Goal: Task Accomplishment & Management: Manage account settings

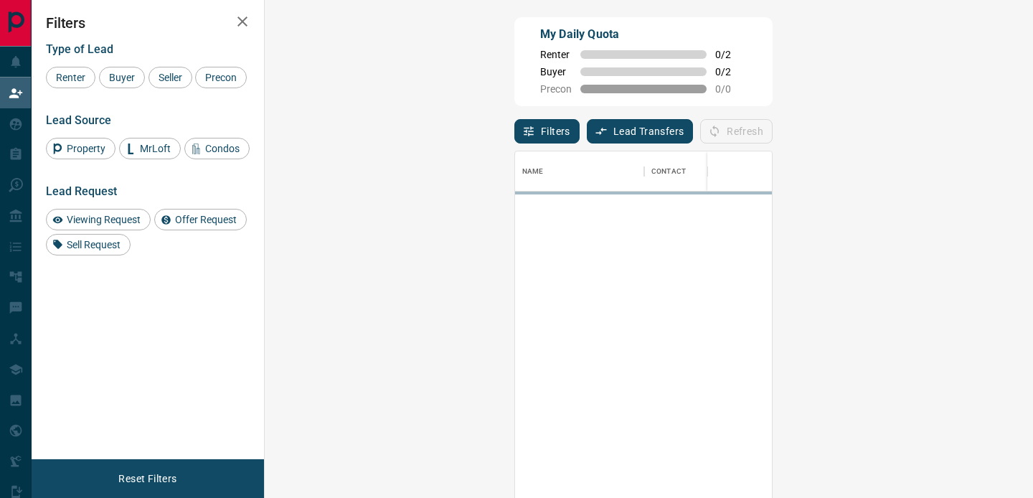
scroll to position [1, 1]
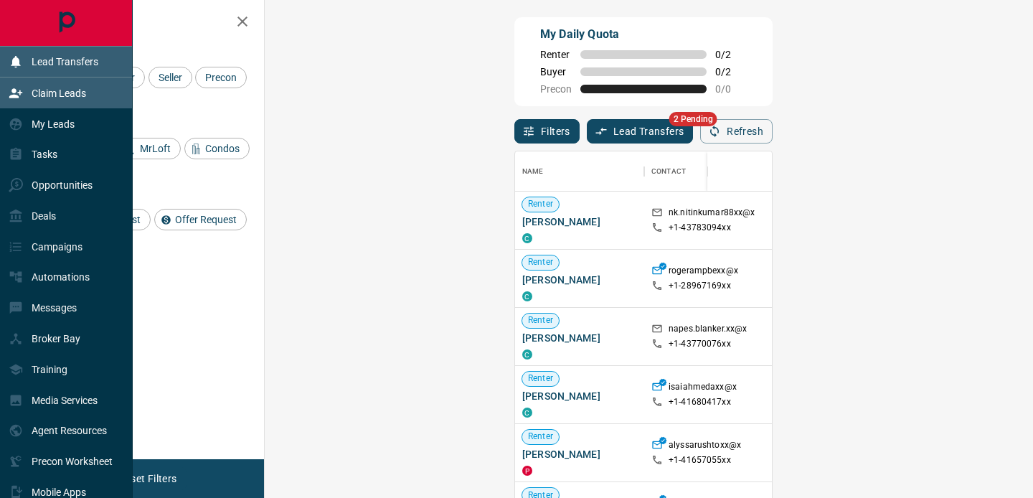
click at [75, 57] on p "Lead Transfers" at bounding box center [65, 61] width 67 height 11
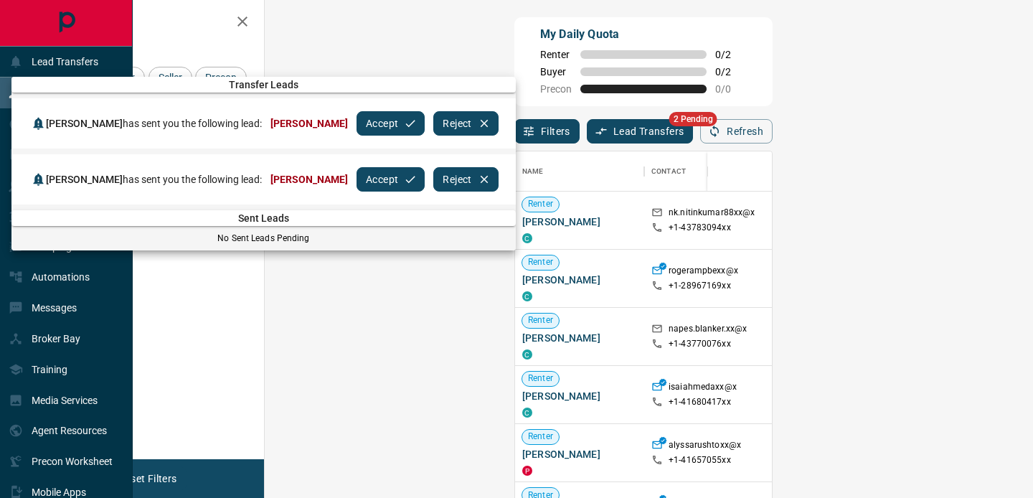
click at [658, 2] on div at bounding box center [516, 249] width 1033 height 498
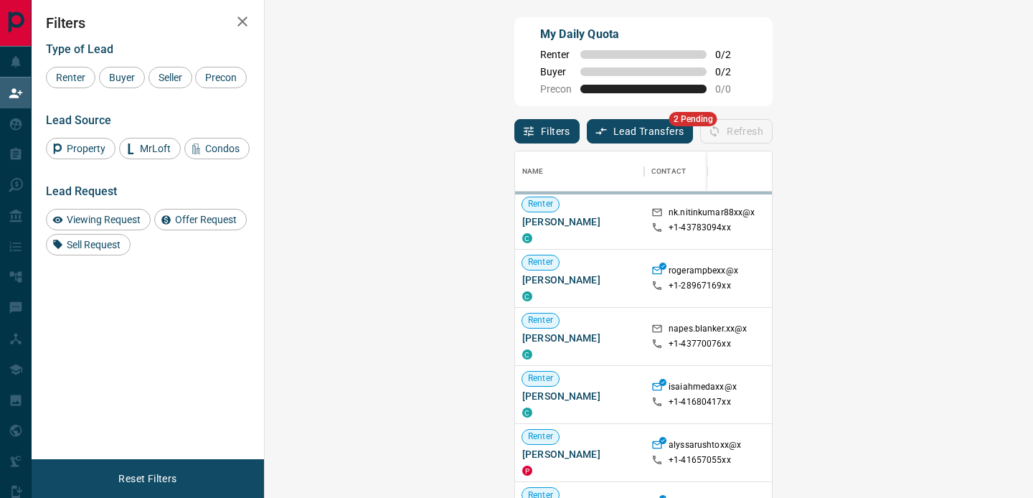
scroll to position [375, 737]
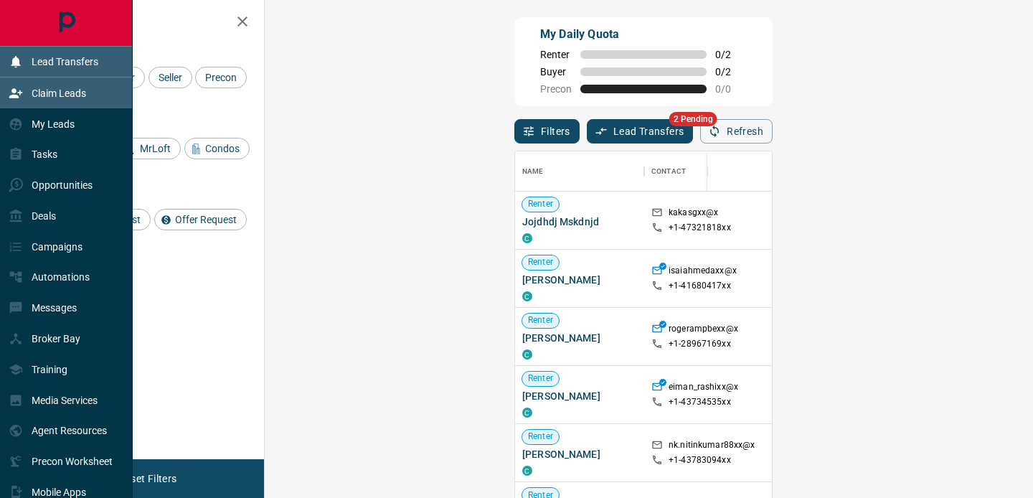
click at [92, 63] on p "Lead Transfers" at bounding box center [65, 61] width 67 height 11
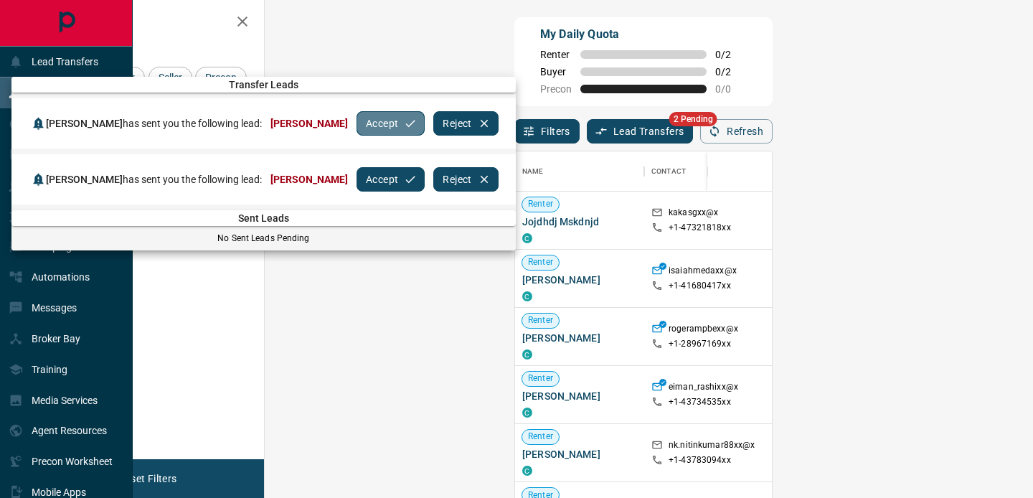
click at [375, 126] on button "Accept" at bounding box center [390, 123] width 68 height 24
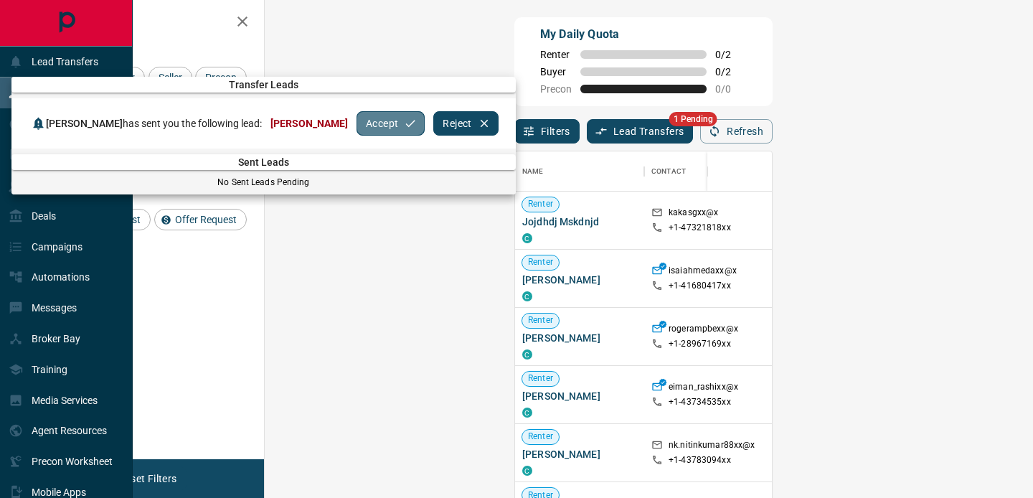
click at [376, 126] on button "Accept" at bounding box center [390, 123] width 68 height 24
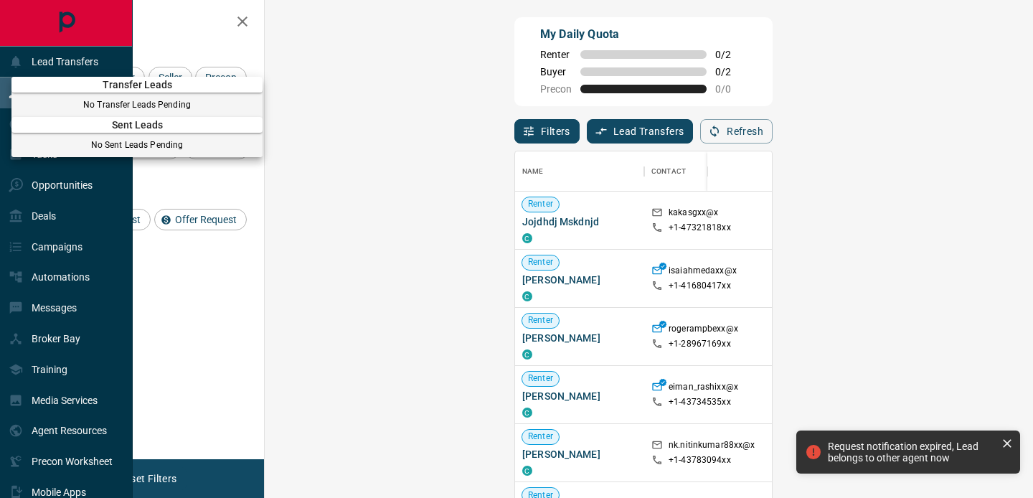
click at [567, 120] on div at bounding box center [516, 249] width 1033 height 498
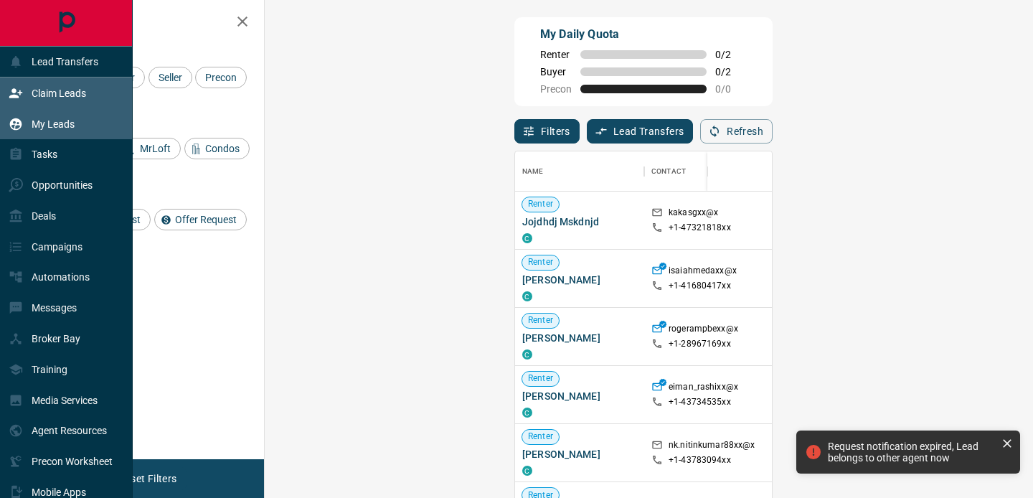
click at [76, 129] on div "My Leads" at bounding box center [66, 123] width 133 height 31
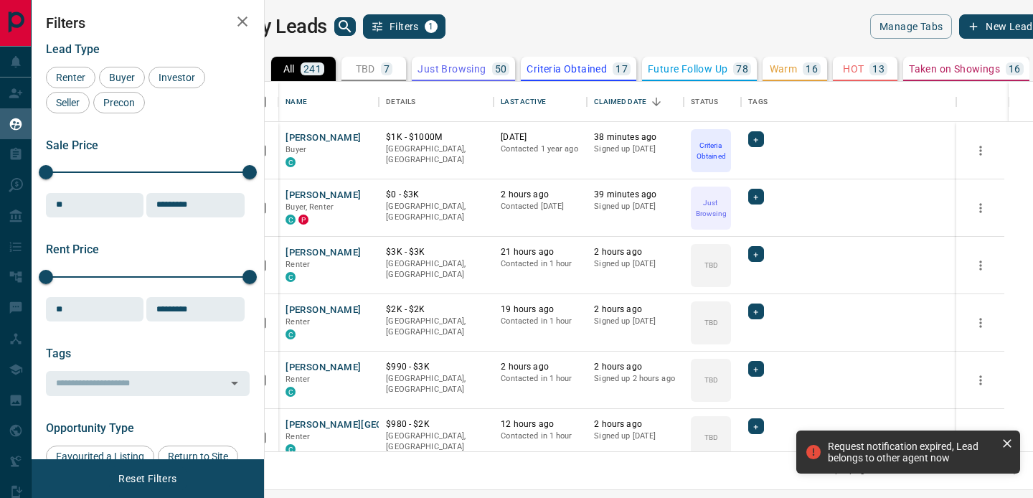
scroll to position [369, 762]
click at [392, 75] on div "7" at bounding box center [386, 68] width 11 height 13
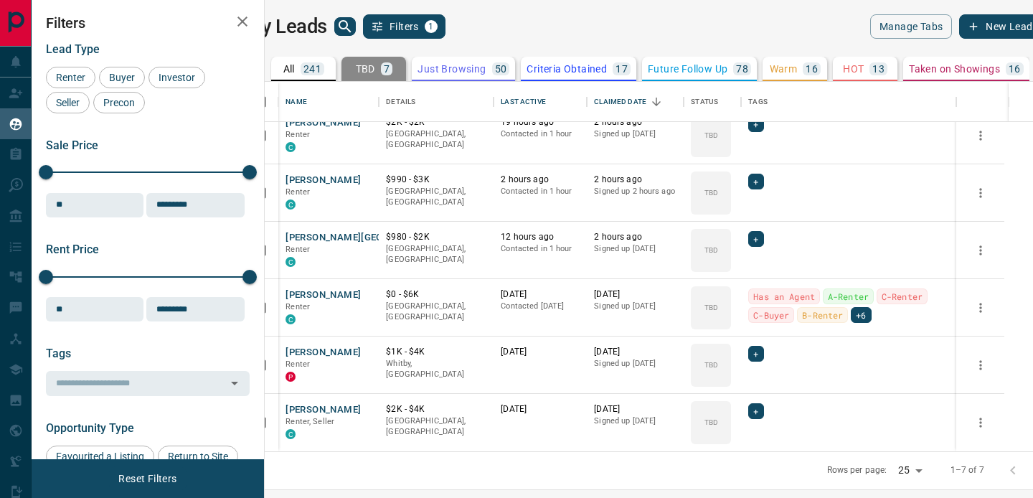
scroll to position [0, 0]
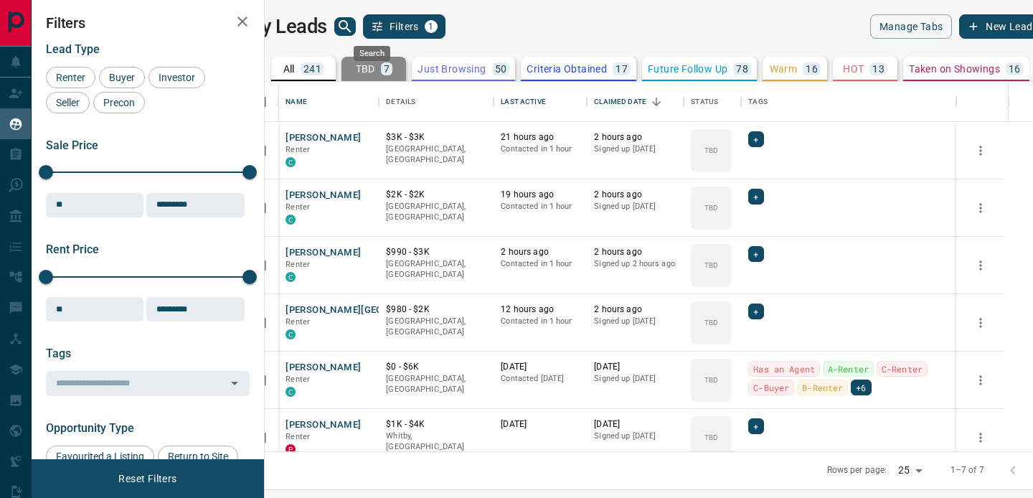
click at [354, 18] on icon "search button" at bounding box center [344, 26] width 17 height 17
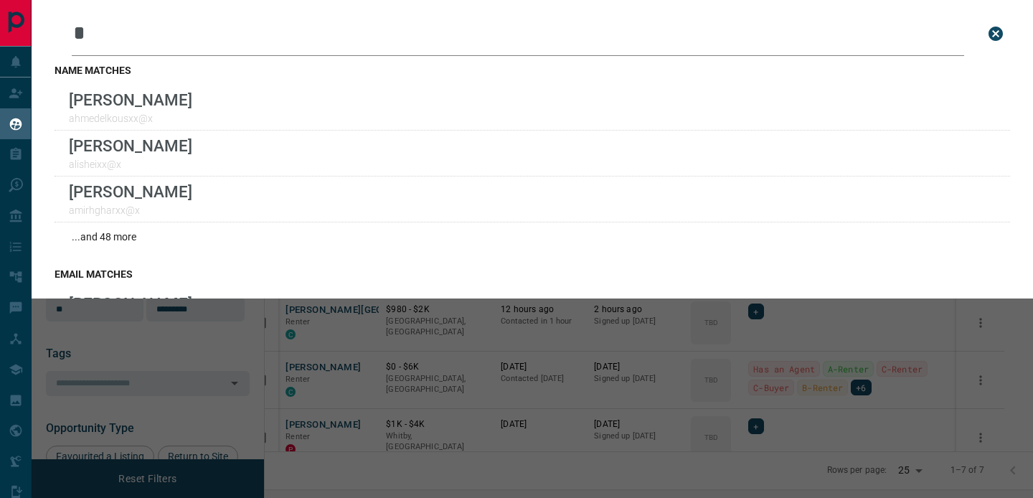
type input "*"
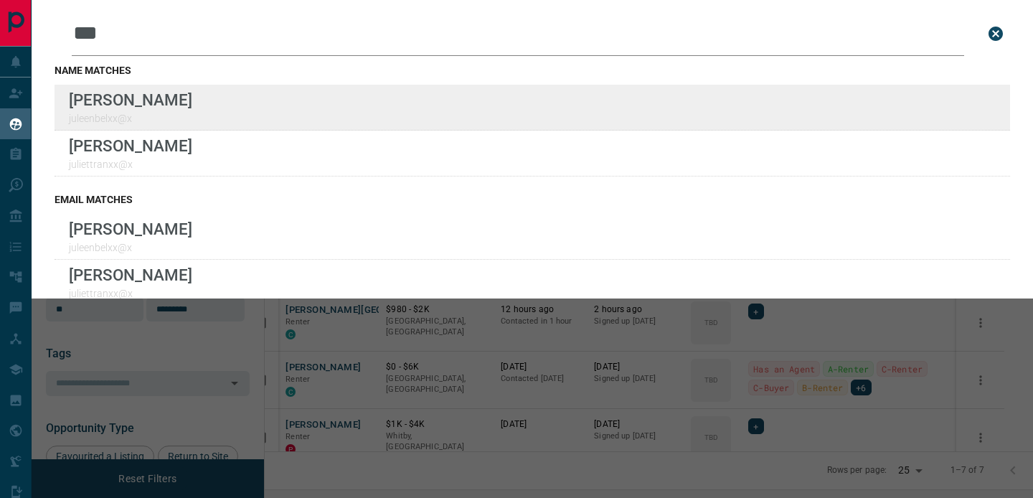
click at [0, 0] on div "Lead Transfers Claim Leads My Leads Tasks Opportunities Deals Campaigns Automat…" at bounding box center [516, 240] width 1033 height 480
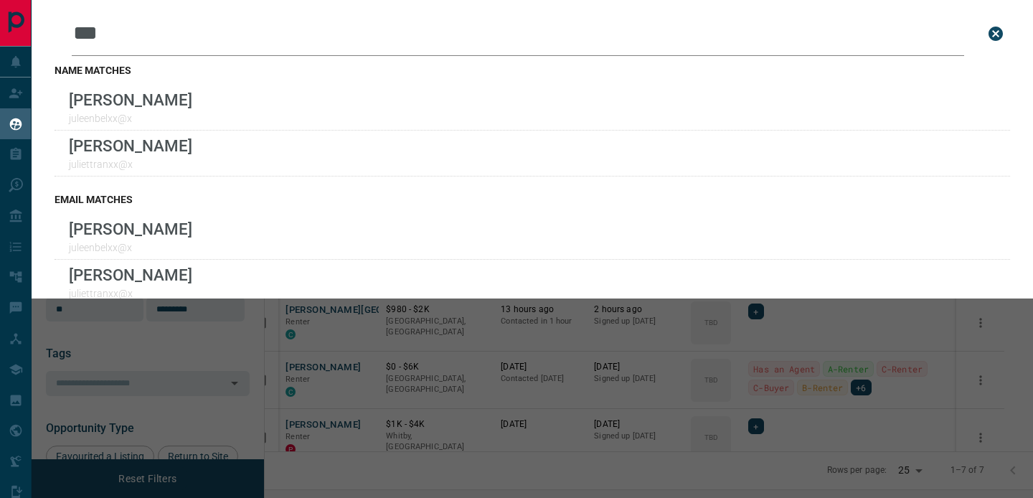
click at [214, 37] on input "***" at bounding box center [518, 33] width 892 height 44
type input "*"
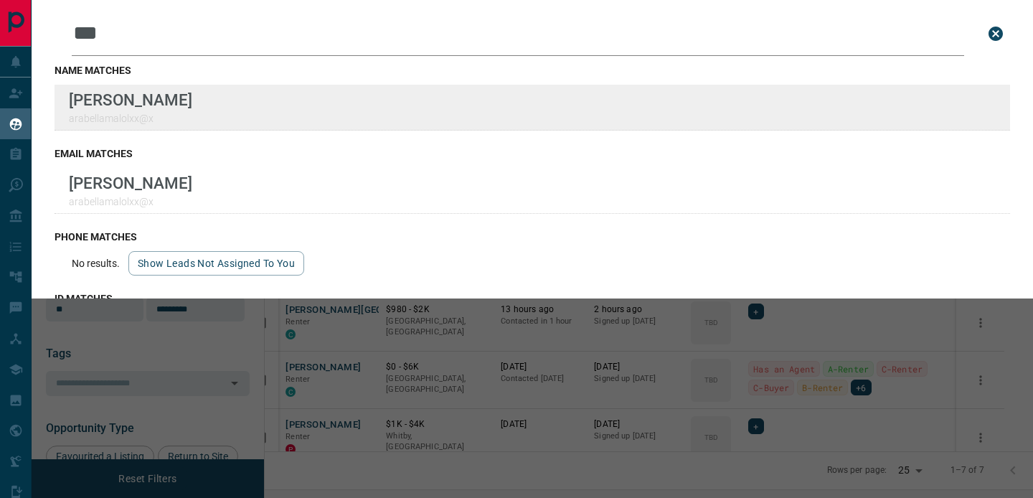
type input "***"
click at [0, 0] on div "Lead Transfers Claim Leads My Leads Tasks Opportunities Deals Campaigns Automat…" at bounding box center [516, 240] width 1033 height 480
